Goal: Find specific page/section: Find specific page/section

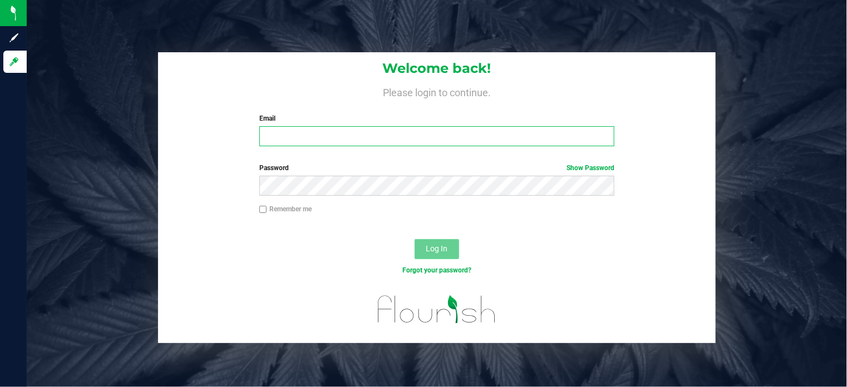
type input "[EMAIL_ADDRESS][DOMAIN_NAME]"
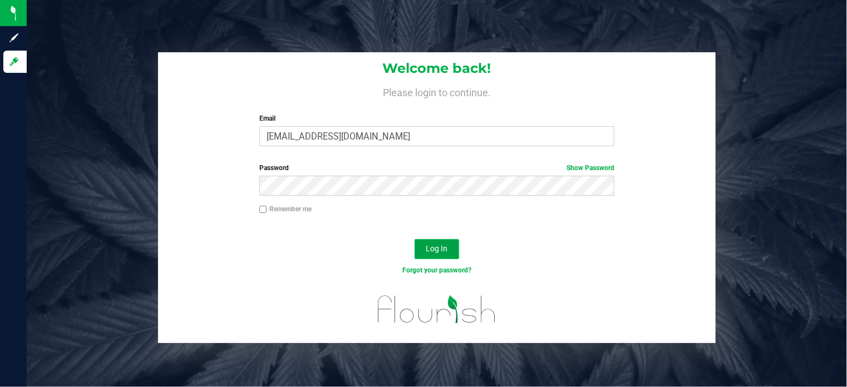
click at [436, 250] on span "Log In" at bounding box center [437, 248] width 22 height 9
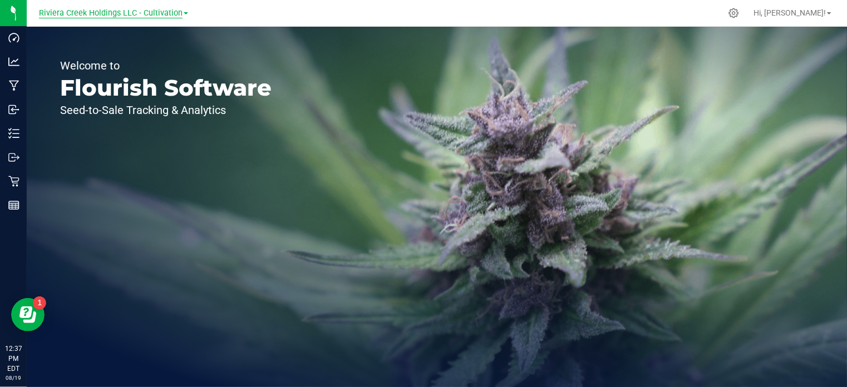
click at [88, 13] on span "Riviera Creek Holdings LLC - Cultivation" at bounding box center [111, 13] width 144 height 10
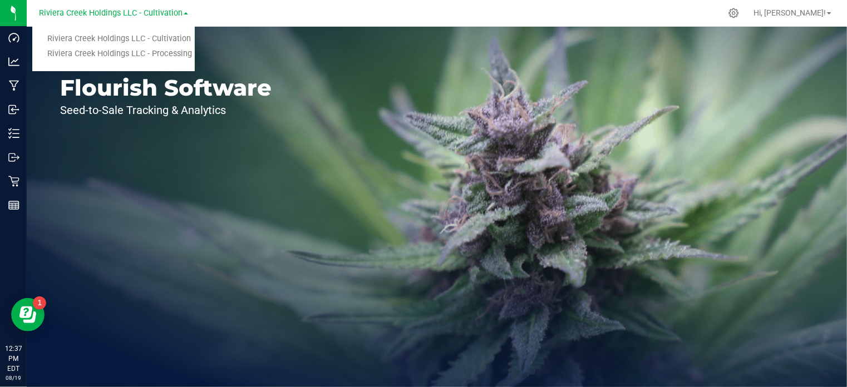
click at [101, 50] on link "Riviera Creek Holdings LLC - Processing" at bounding box center [113, 54] width 162 height 15
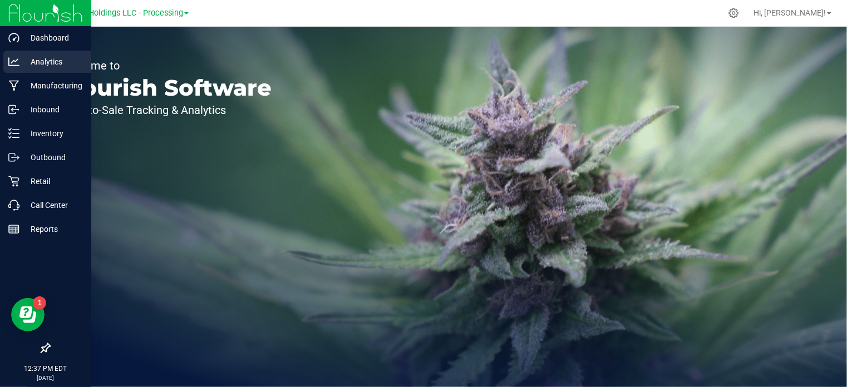
click at [29, 65] on p "Analytics" at bounding box center [52, 61] width 67 height 13
